Goal: Find specific page/section

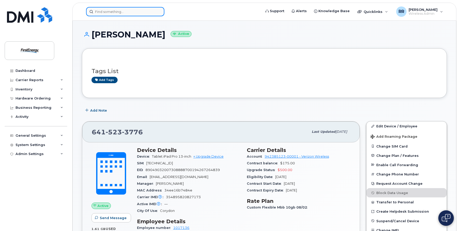
click at [118, 11] on input at bounding box center [125, 11] width 78 height 9
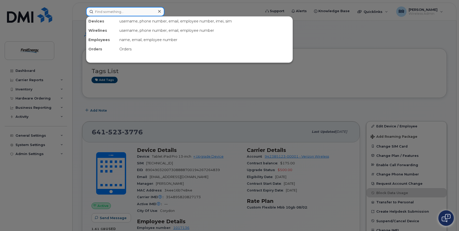
paste input "60031"
type input "60031"
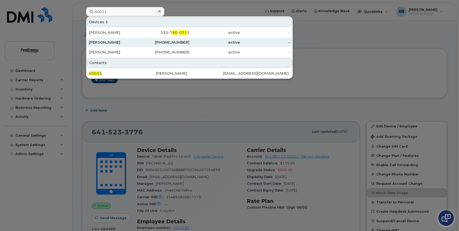
click at [144, 43] on div "681-839-8710" at bounding box center [164, 42] width 50 height 5
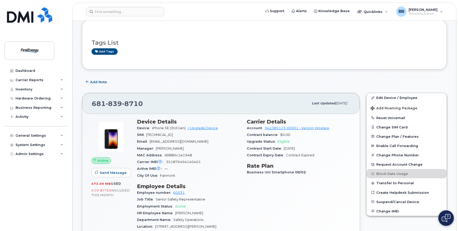
scroll to position [103, 0]
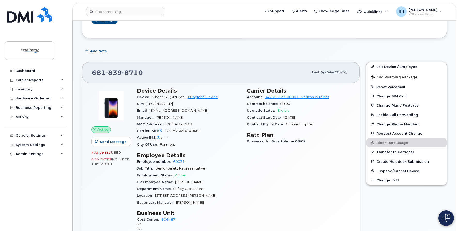
click at [179, 130] on span "351876494140401" at bounding box center [183, 131] width 35 height 4
copy span "351876494140401"
